Goal: Task Accomplishment & Management: Use online tool/utility

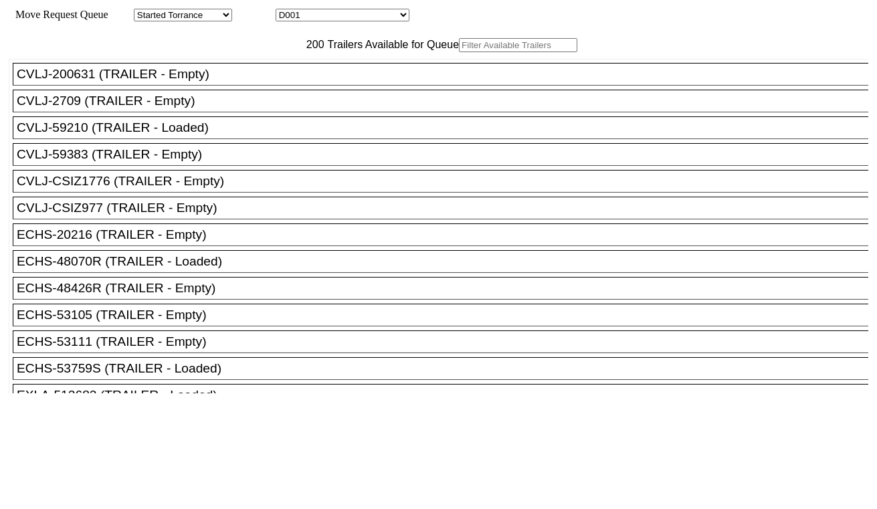
click at [459, 52] on input "text" at bounding box center [518, 45] width 118 height 14
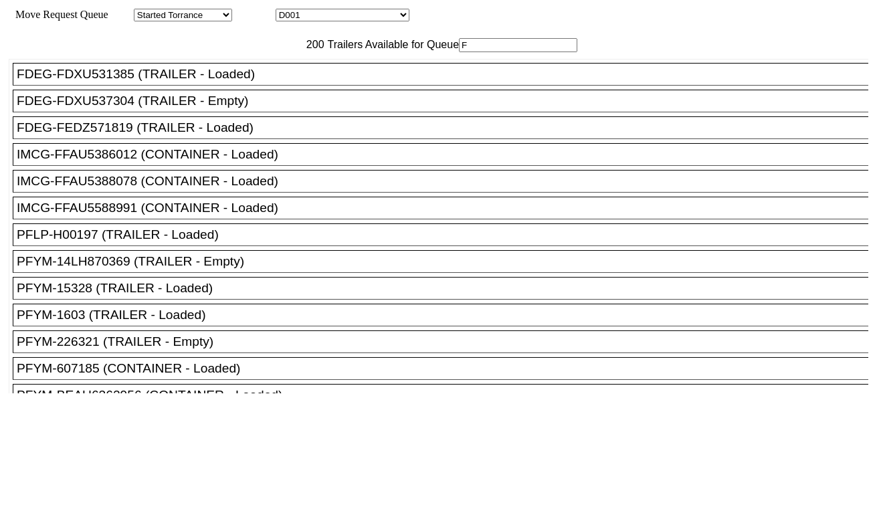
type input "F"
click at [289, 108] on div "FDEG-FDXU537304 (TRAILER - Empty)" at bounding box center [446, 101] width 859 height 15
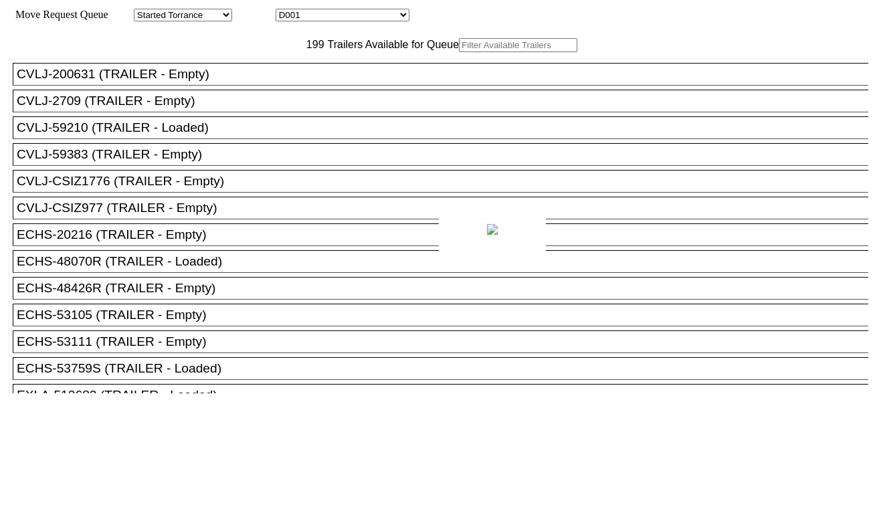
click at [252, 79] on div at bounding box center [438, 254] width 877 height 509
click at [459, 52] on input "text" at bounding box center [518, 45] width 118 height 14
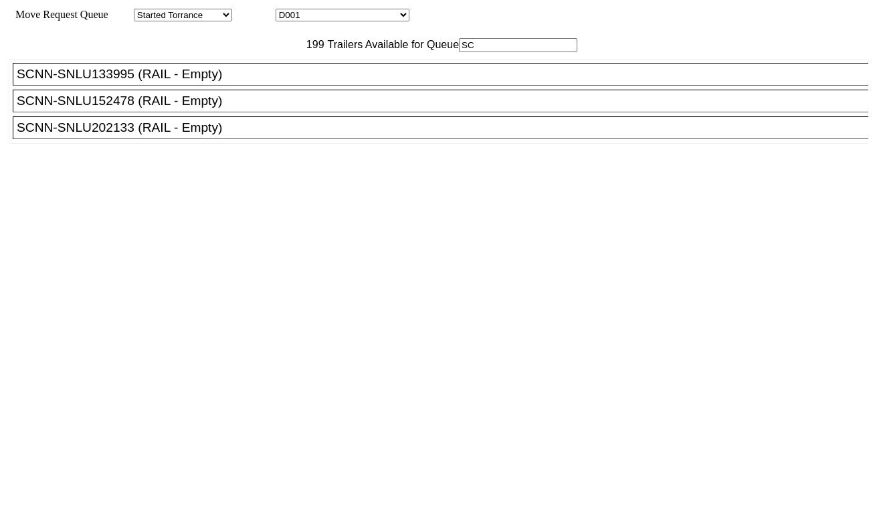
type input "SC"
click at [232, 122] on ul "CVLJ-200631 (TRAILER - Empty) CVLJ-2709 (TRAILER - Empty) CVLJ-59210 (TRAILER -…" at bounding box center [439, 101] width 861 height 85
click at [216, 139] on li "SCNN-SNLU202133 (RAIL - Empty)" at bounding box center [446, 127] width 867 height 23
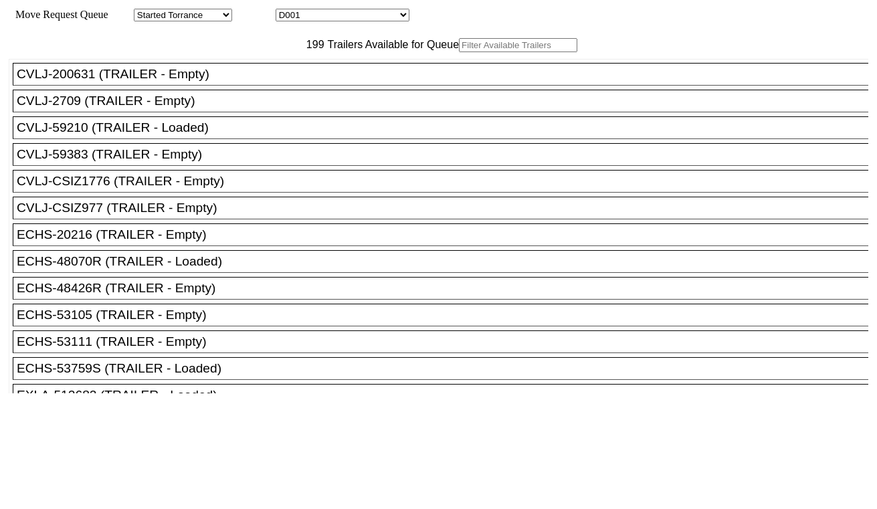
click at [459, 52] on input "text" at bounding box center [518, 45] width 118 height 14
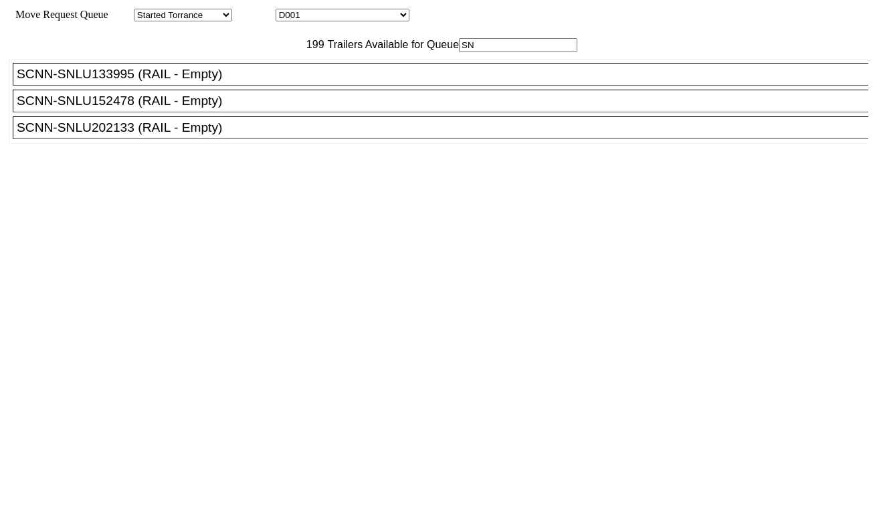
type input "SN"
click at [214, 135] on div "SCNN-SNLU202133 (RAIL - Empty)" at bounding box center [446, 127] width 859 height 15
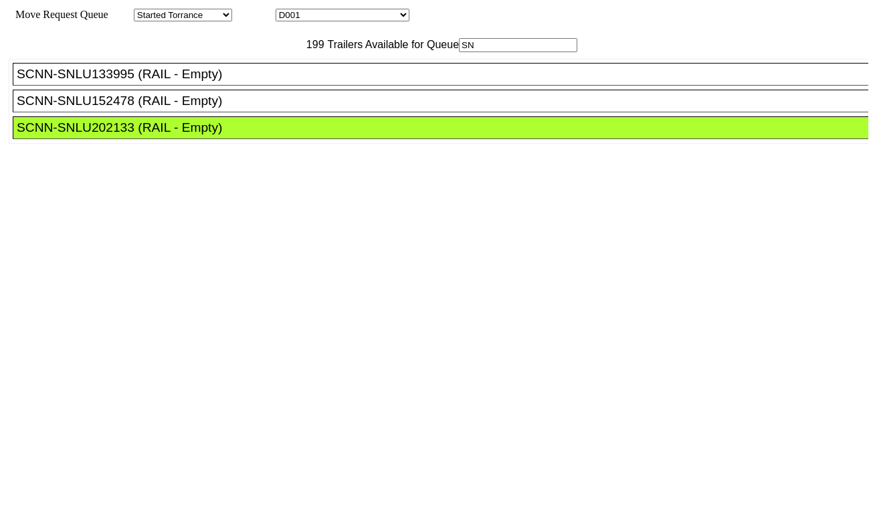
drag, startPoint x: 409, startPoint y: 189, endPoint x: 419, endPoint y: 192, distance: 11.0
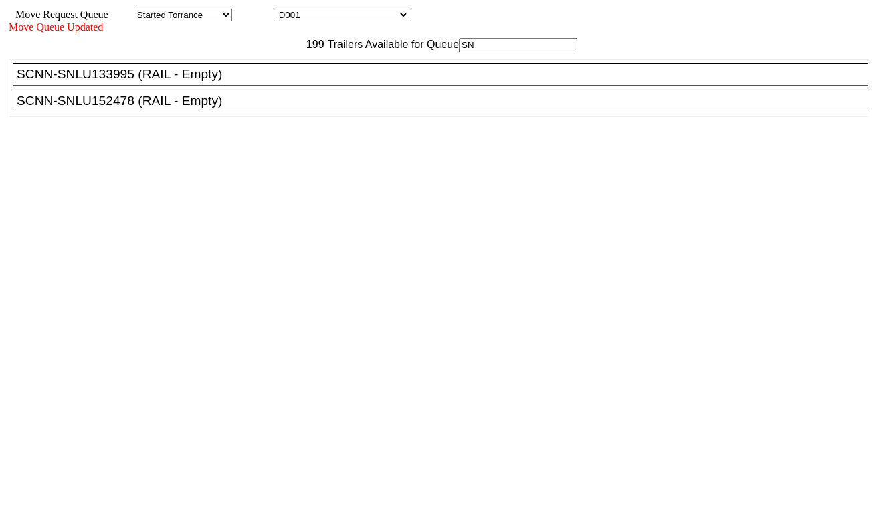
click at [770, 445] on div "199 Trailers Available for Queue SN CVLJ-200631 (TRAILER - Empty) CVLJ-2709 (TR…" at bounding box center [438, 241] width 859 height 407
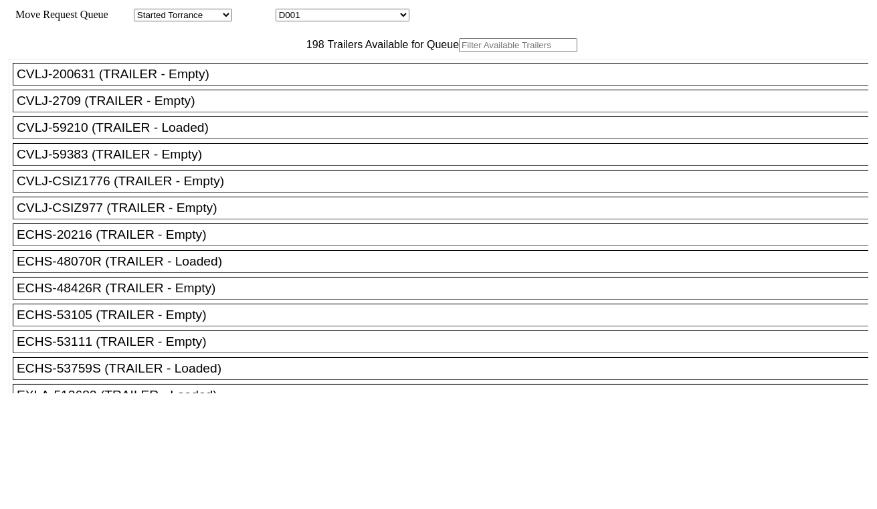
click at [459, 52] on input "text" at bounding box center [518, 45] width 118 height 14
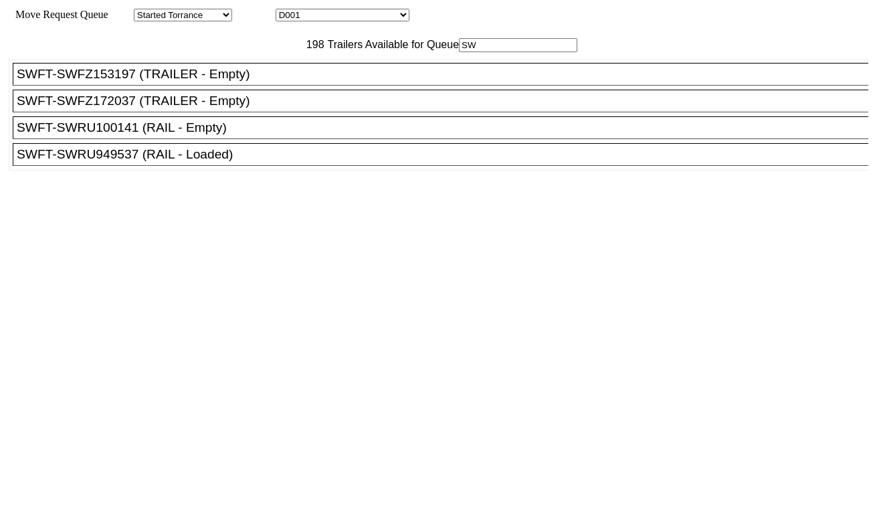
type input "SW"
click at [195, 135] on div "SWFT-SWRU100141 (RAIL - Empty)" at bounding box center [446, 127] width 859 height 15
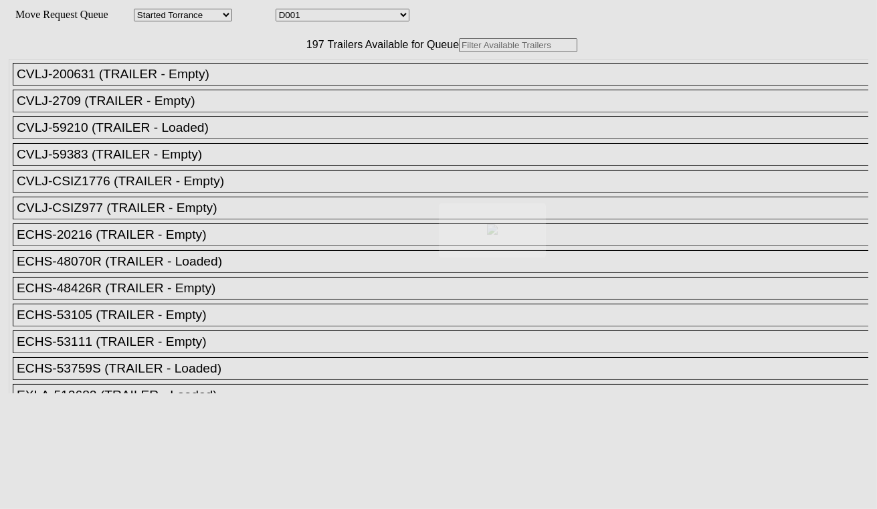
click at [261, 76] on body "Move Request Queue Area Started Torrance Lost Torrance Appt Torrance Bobtail B1…" at bounding box center [438, 225] width 866 height 441
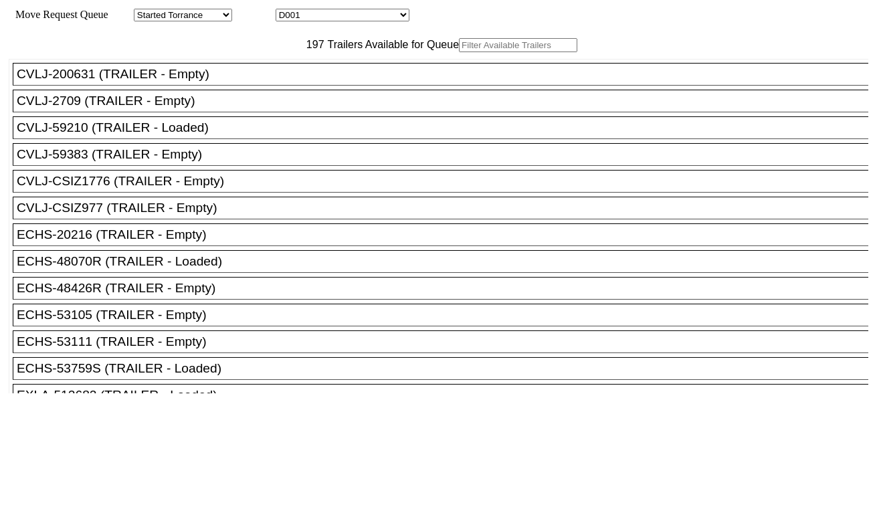
click at [459, 52] on input "text" at bounding box center [518, 45] width 118 height 14
paste input "UMXU255421"
type input "UMXU255421"
